Goal: Task Accomplishment & Management: Manage account settings

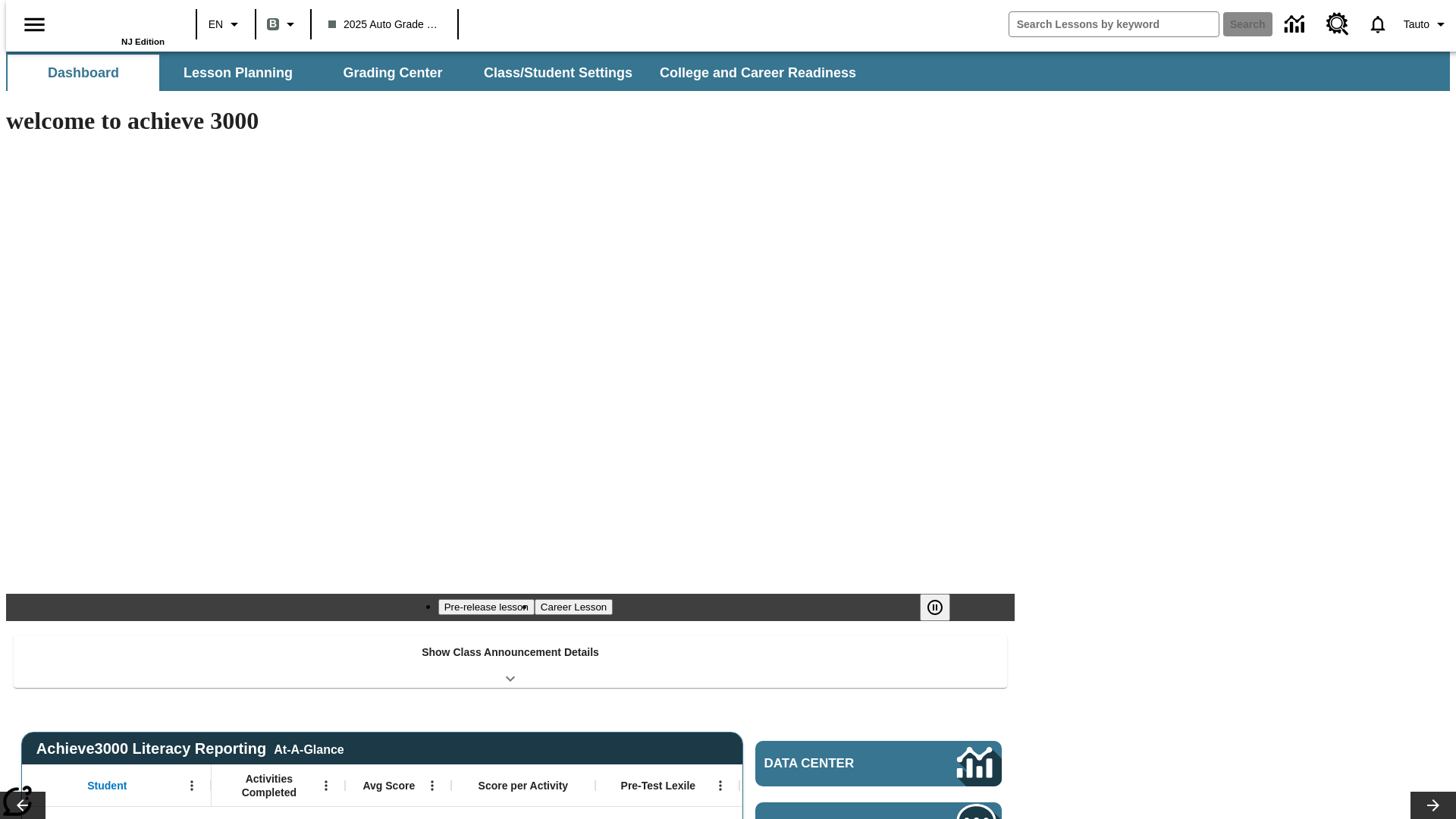
type input "-1"
click at [550, 73] on button "Class/Student Settings" at bounding box center [559, 73] width 175 height 36
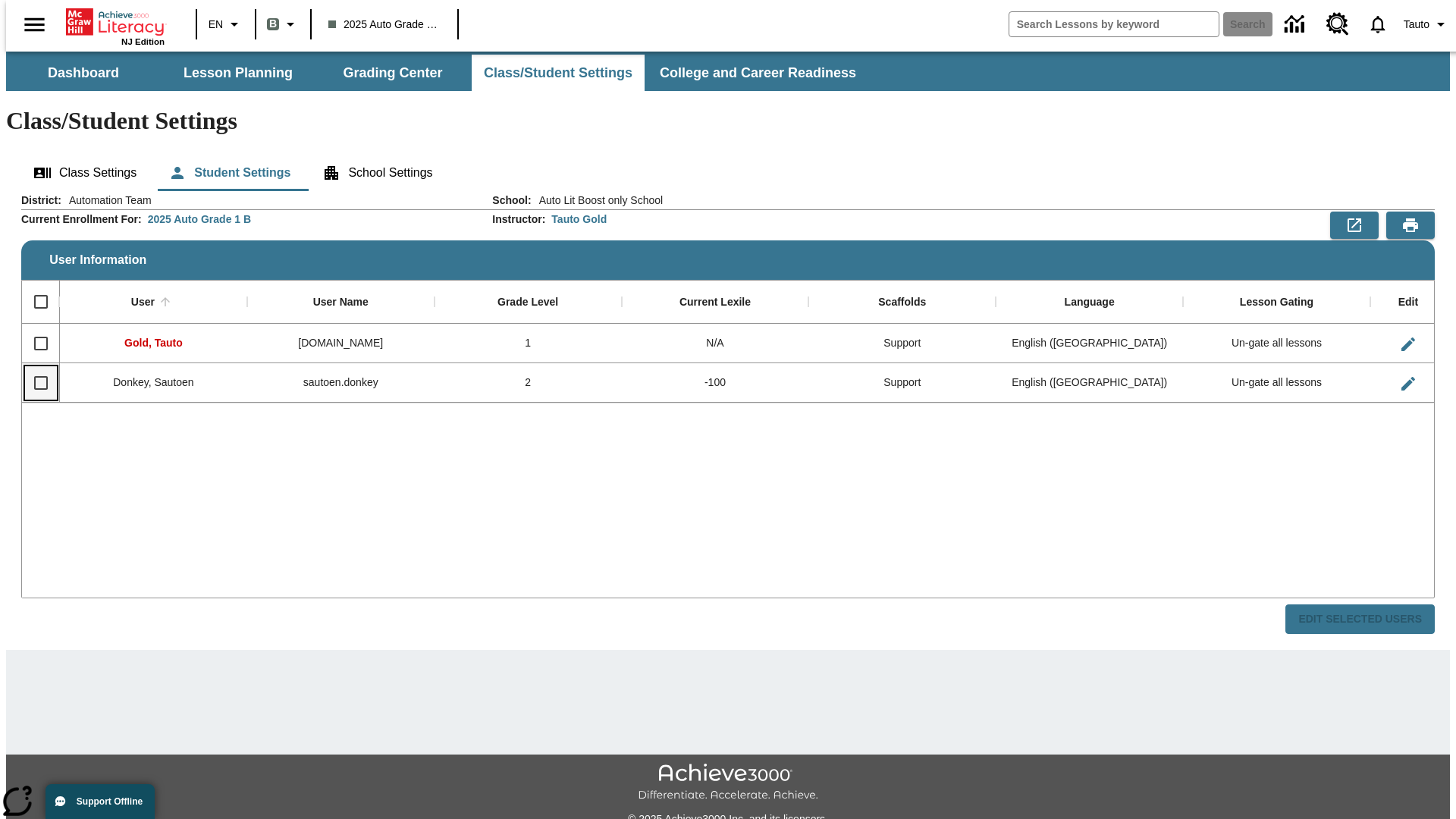
click at [34, 367] on input "Select row" at bounding box center [40, 382] width 32 height 32
checkbox input "true"
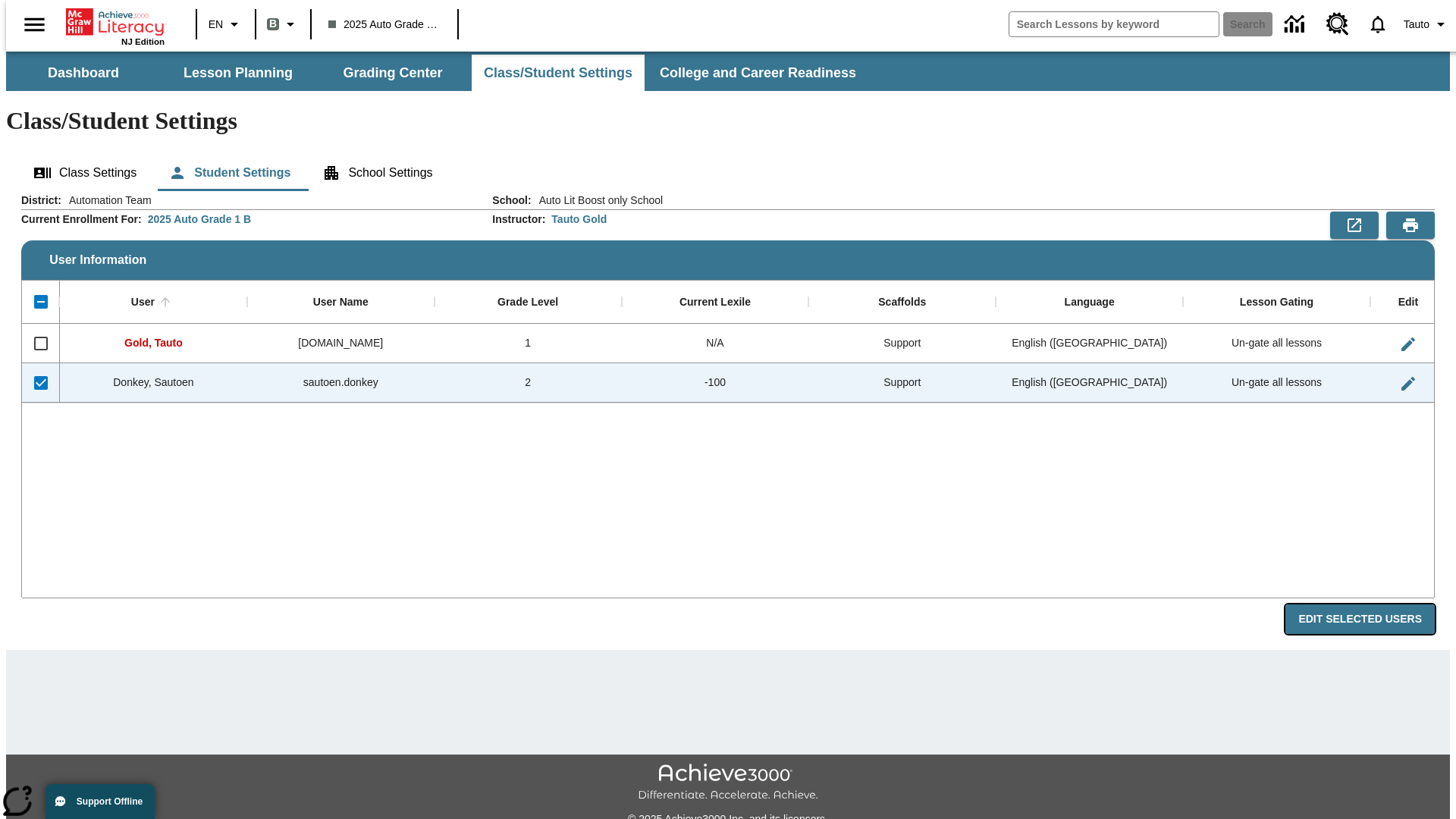
click at [1372, 604] on button "Edit Selected Users" at bounding box center [1359, 619] width 149 height 29
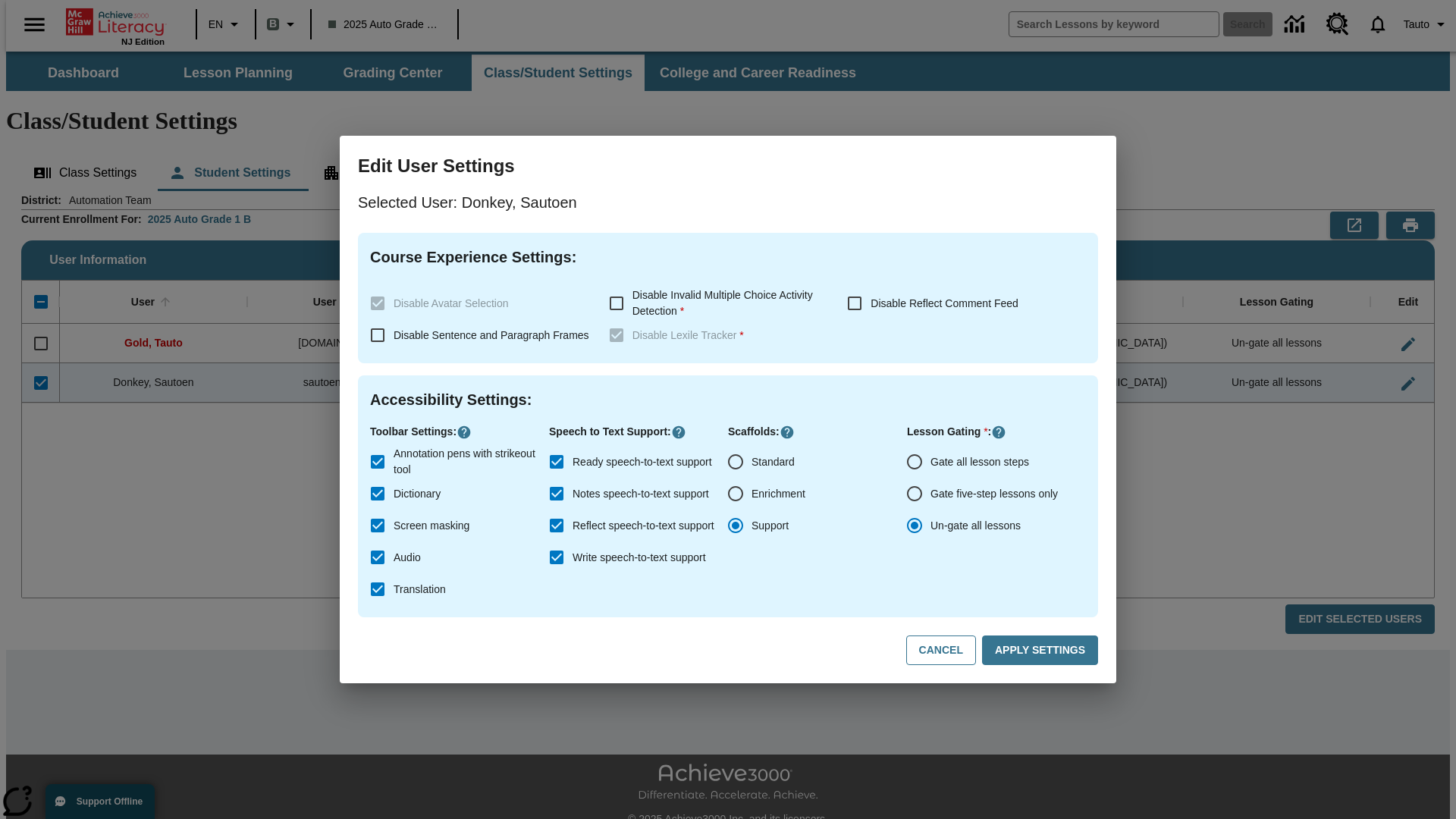
click at [914, 461] on input "Gate all lesson steps" at bounding box center [914, 461] width 32 height 32
radio input "true"
click at [1043, 651] on button "Apply Settings" at bounding box center [1040, 650] width 116 height 29
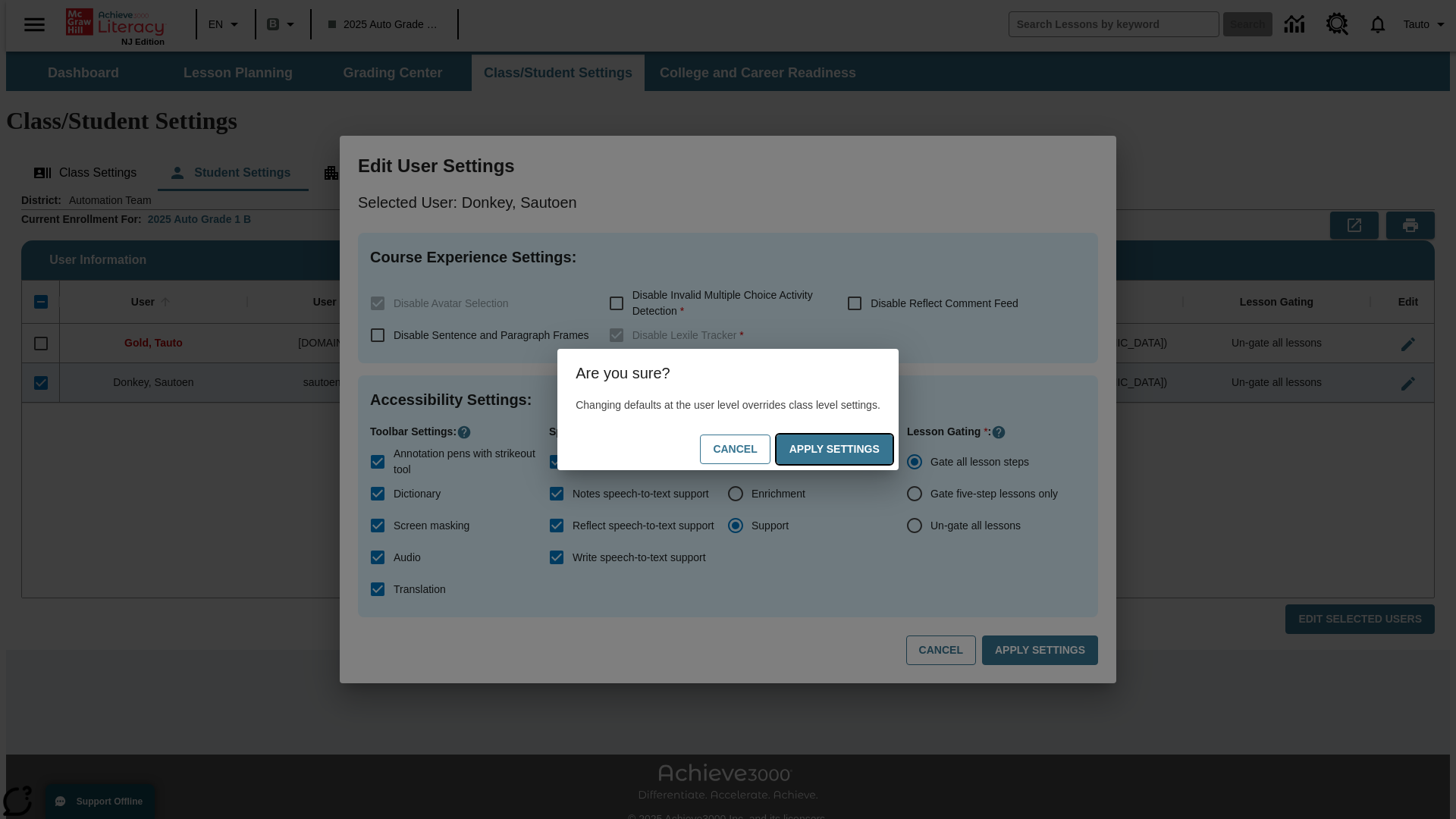
click at [849, 449] on button "Apply Settings" at bounding box center [835, 449] width 116 height 29
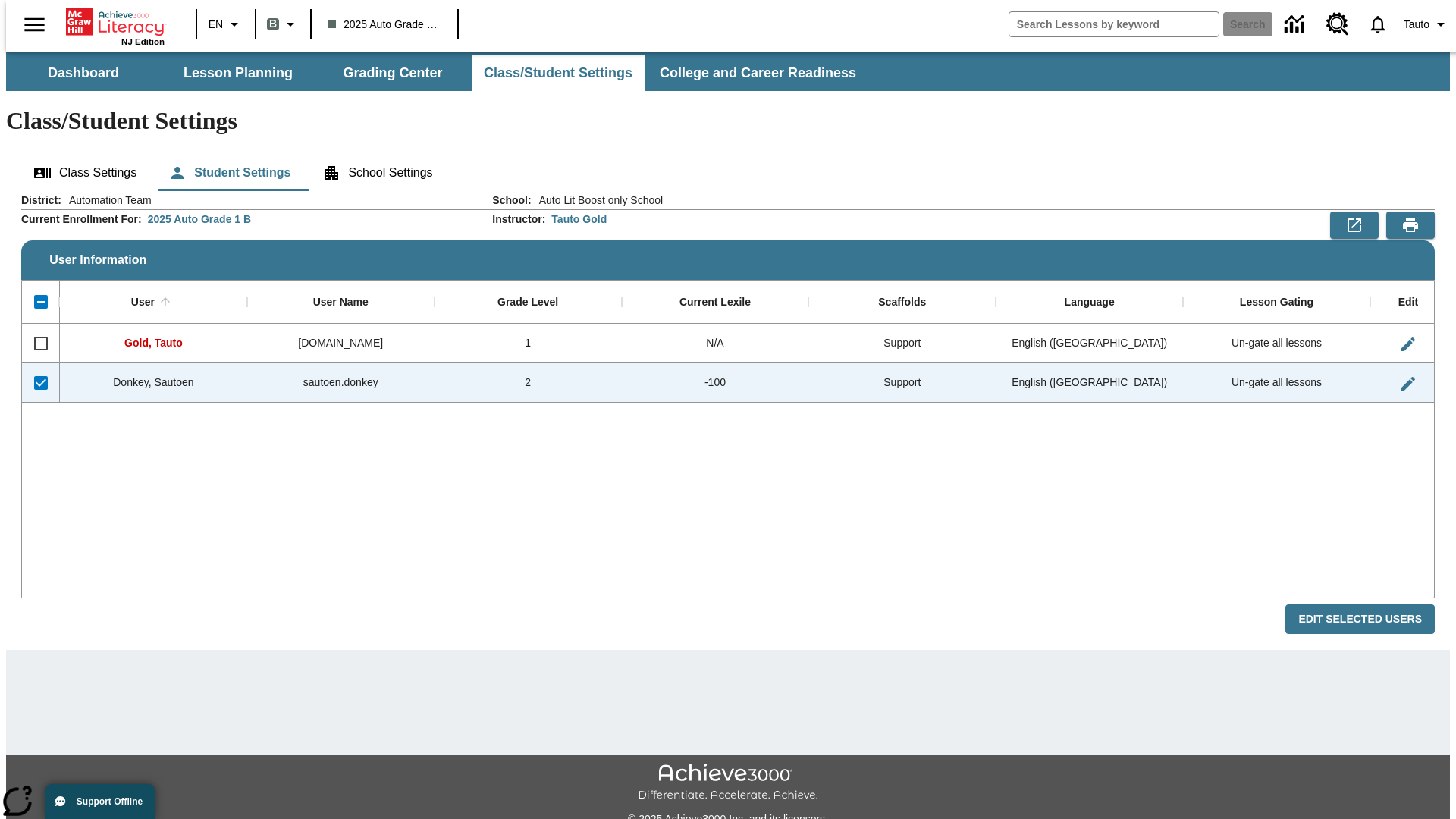
checkbox input "false"
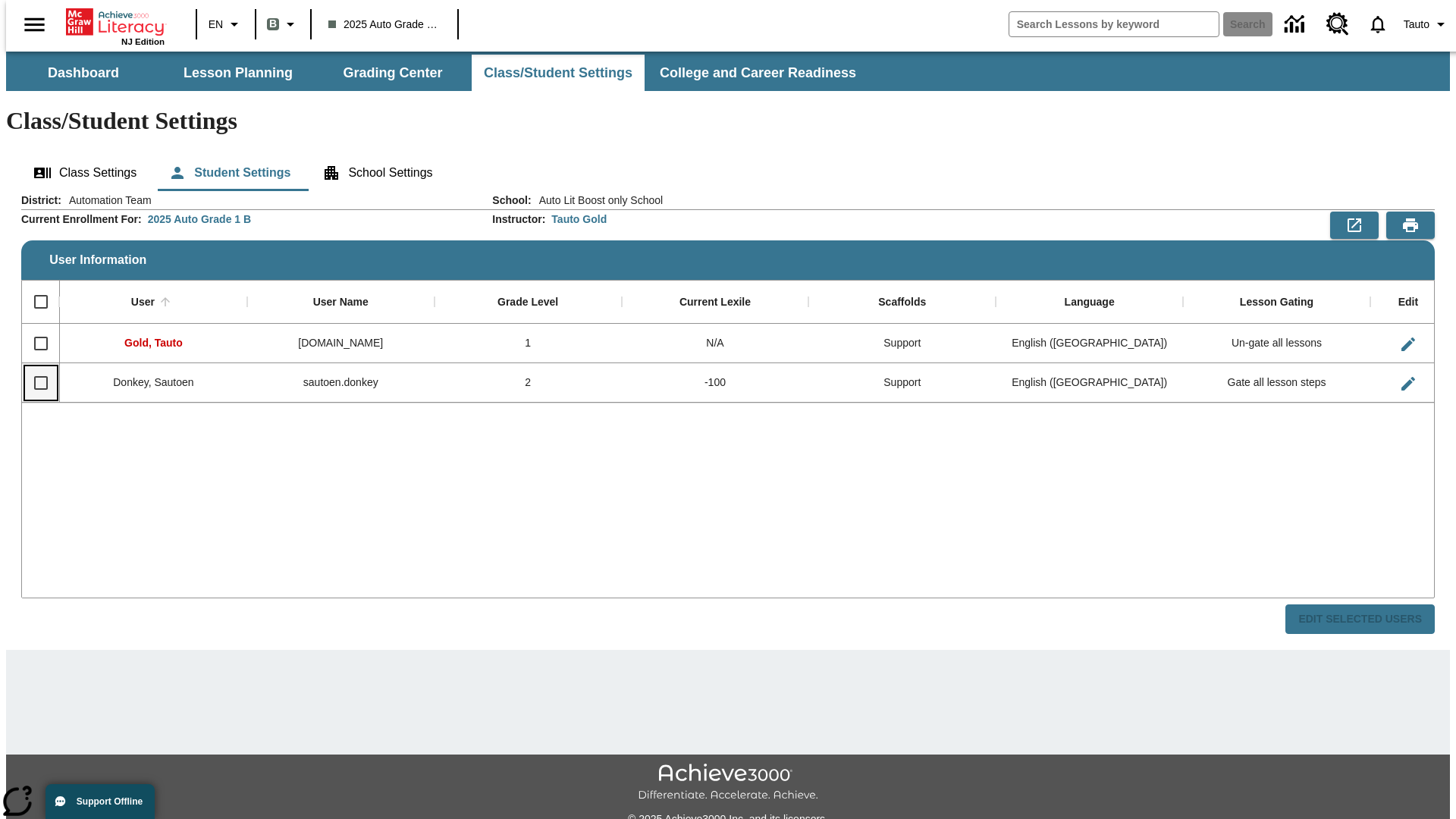
click at [34, 367] on input "Select row" at bounding box center [40, 382] width 32 height 32
checkbox input "true"
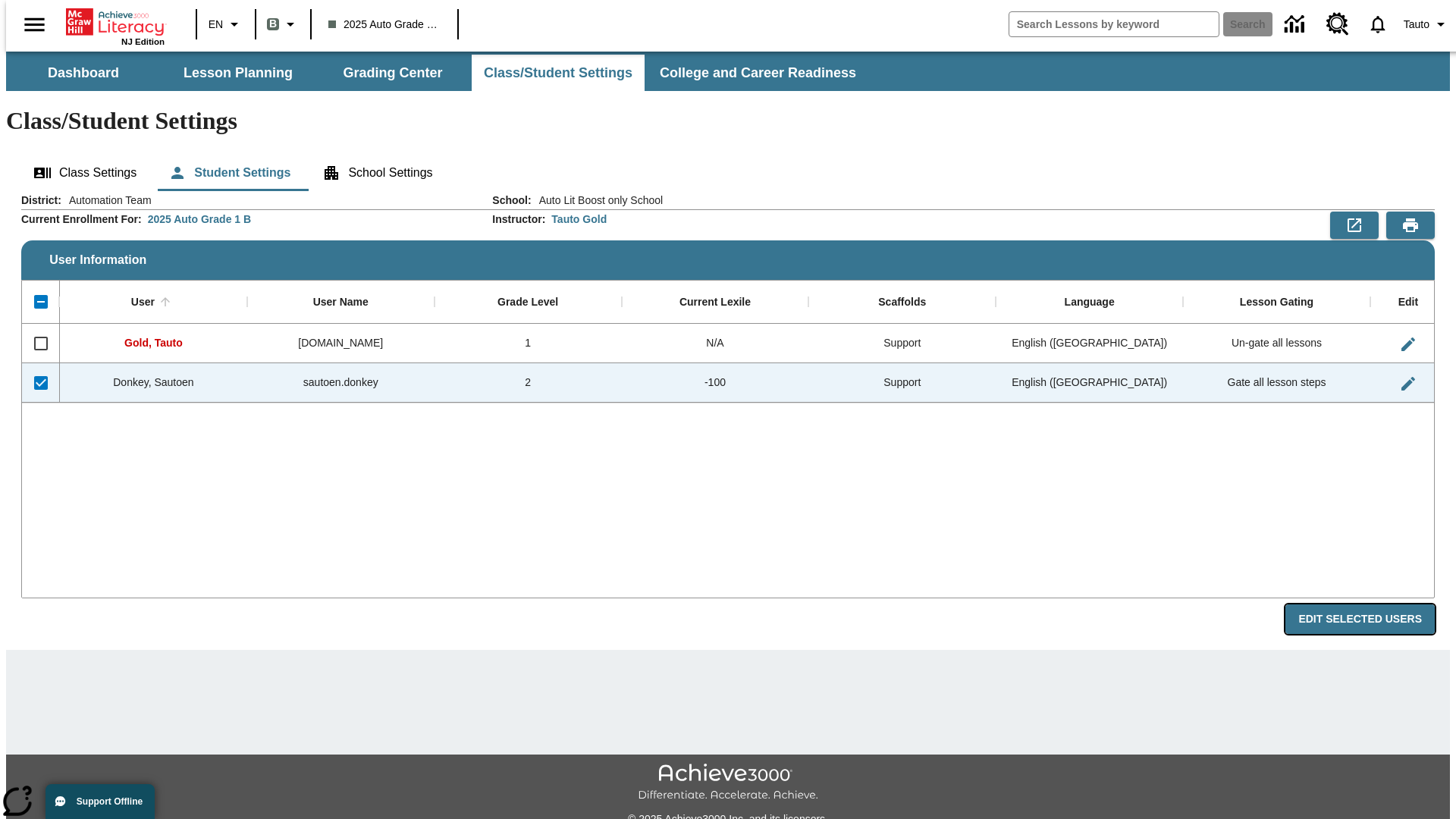
click at [1372, 604] on button "Edit Selected Users" at bounding box center [1359, 619] width 149 height 29
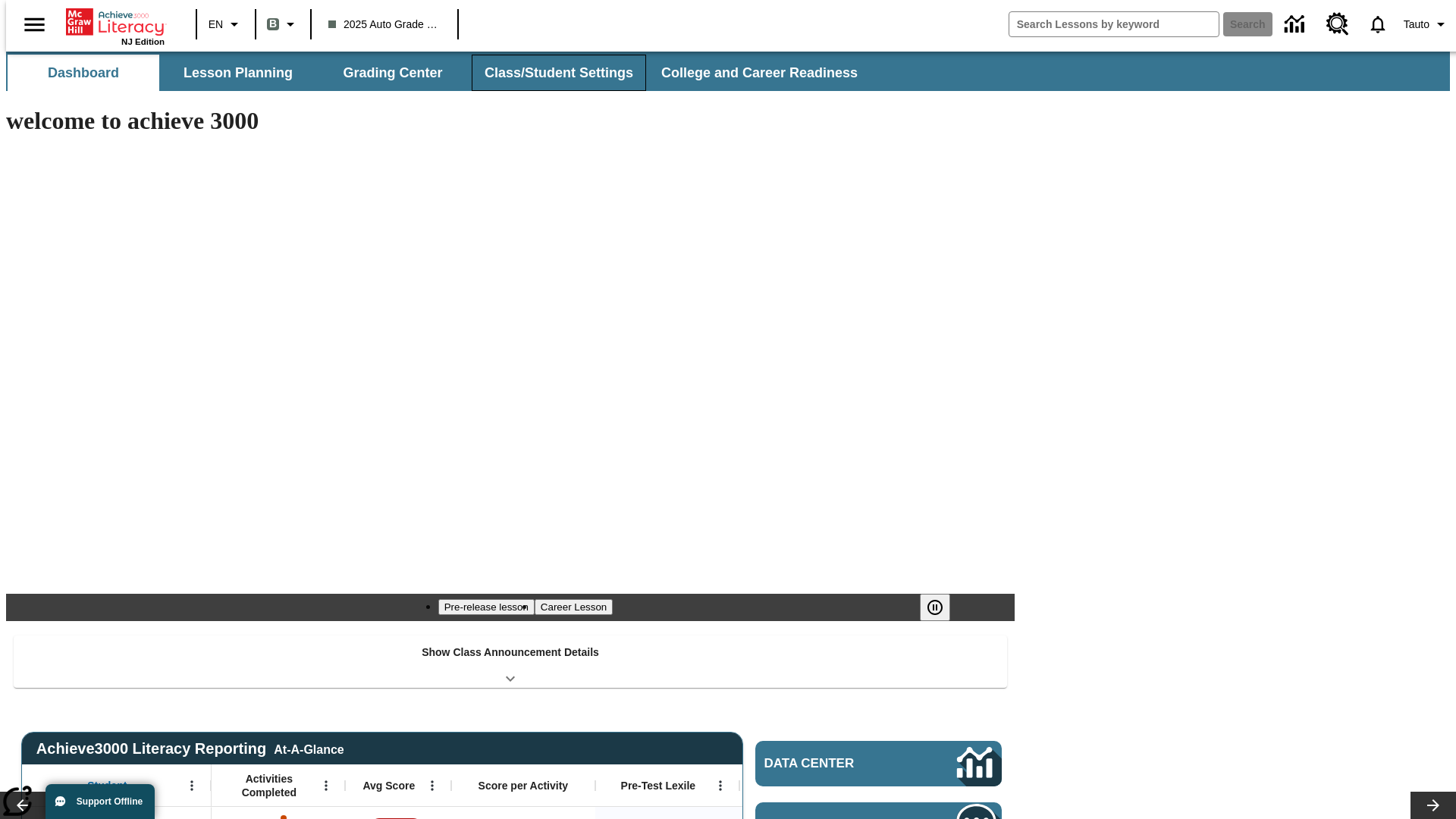
click at [550, 73] on button "Class/Student Settings" at bounding box center [559, 73] width 175 height 36
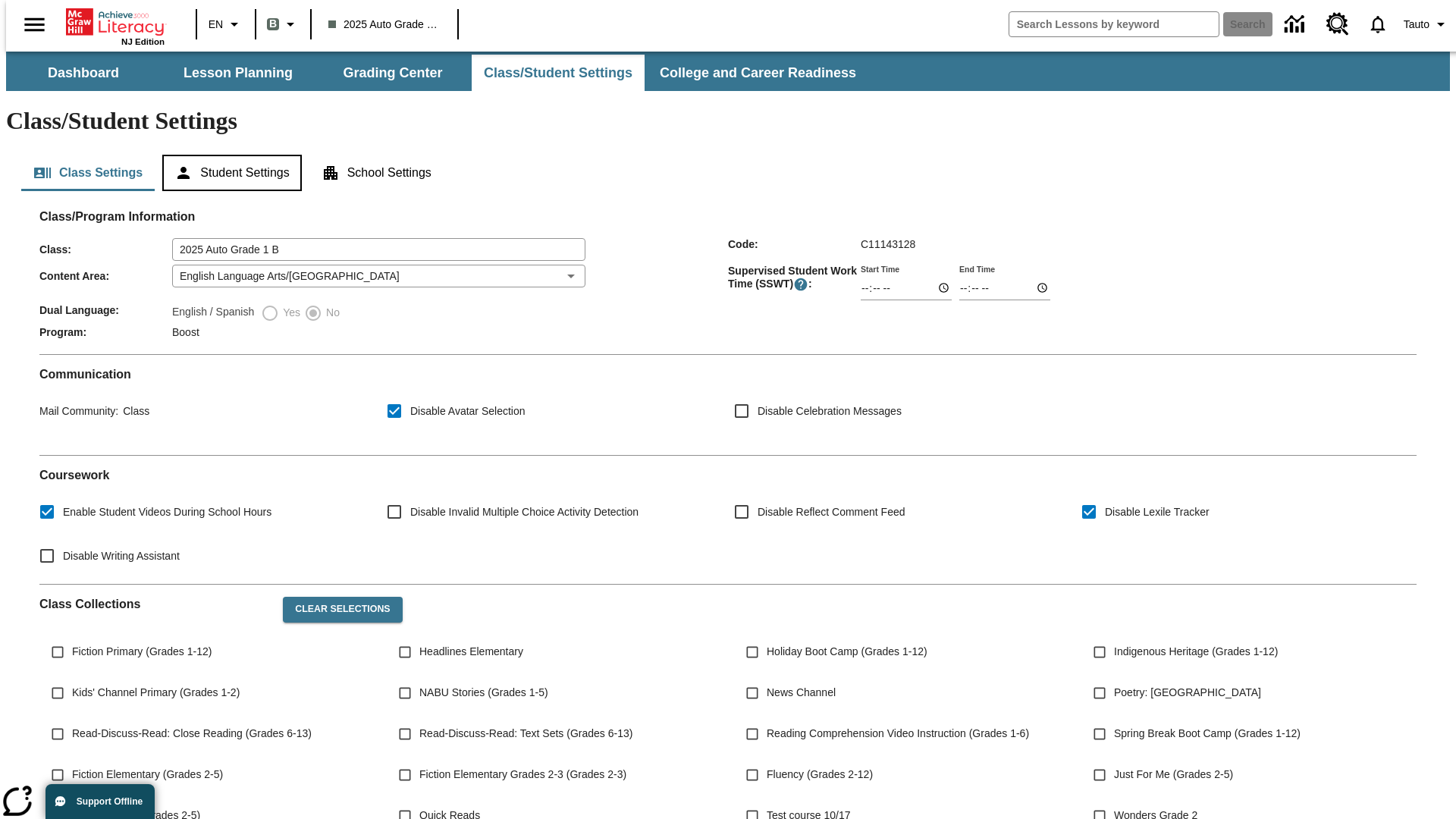
click at [228, 155] on button "Student Settings" at bounding box center [232, 172] width 139 height 36
